Goal: Information Seeking & Learning: Understand process/instructions

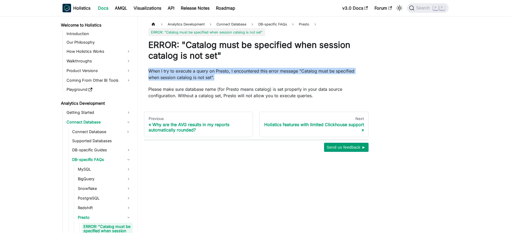
scroll to position [49, 0]
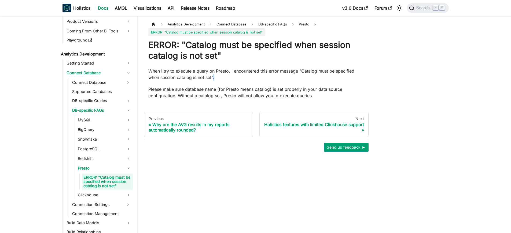
click at [215, 76] on p "When I try to execute a query on Presto, I encountered this error message "Cata…" at bounding box center [256, 74] width 216 height 13
click at [219, 76] on p "When I try to execute a query on Presto, I encountered this error message "Cata…" at bounding box center [256, 74] width 216 height 13
click at [229, 75] on p "When I try to execute a query on Presto, I encountered this error message "Cata…" at bounding box center [256, 74] width 216 height 13
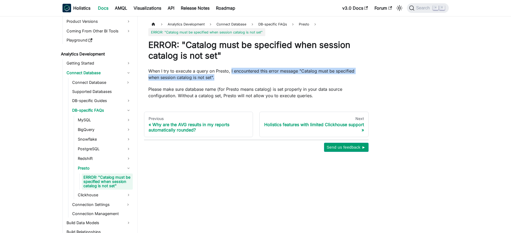
drag, startPoint x: 230, startPoint y: 71, endPoint x: 356, endPoint y: 78, distance: 125.6
click at [356, 78] on p "When I try to execute a query on Presto, I encountered this error message "Cata…" at bounding box center [256, 74] width 216 height 13
click at [334, 79] on p "When I try to execute a query on Presto, I encountered this error message "Cata…" at bounding box center [256, 74] width 216 height 13
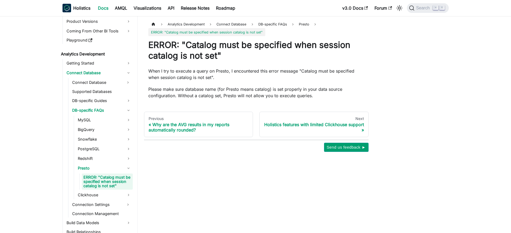
drag, startPoint x: 248, startPoint y: 81, endPoint x: 259, endPoint y: 84, distance: 10.8
click at [259, 84] on div "ERROR: "Catalog must be specified when session catalog is not set" When I try t…" at bounding box center [256, 69] width 216 height 59
click at [320, 96] on p "Please make sure database name (for Presto means catalog) is set properly in yo…" at bounding box center [256, 92] width 216 height 13
drag, startPoint x: 323, startPoint y: 96, endPoint x: 352, endPoint y: 97, distance: 28.5
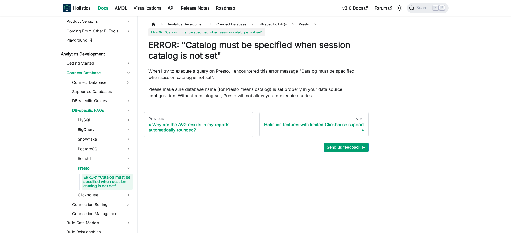
click at [352, 97] on p "Please make sure database name (for Presto means catalog) is set properly in yo…" at bounding box center [256, 92] width 216 height 13
